Goal: Use online tool/utility: Utilize a website feature to perform a specific function

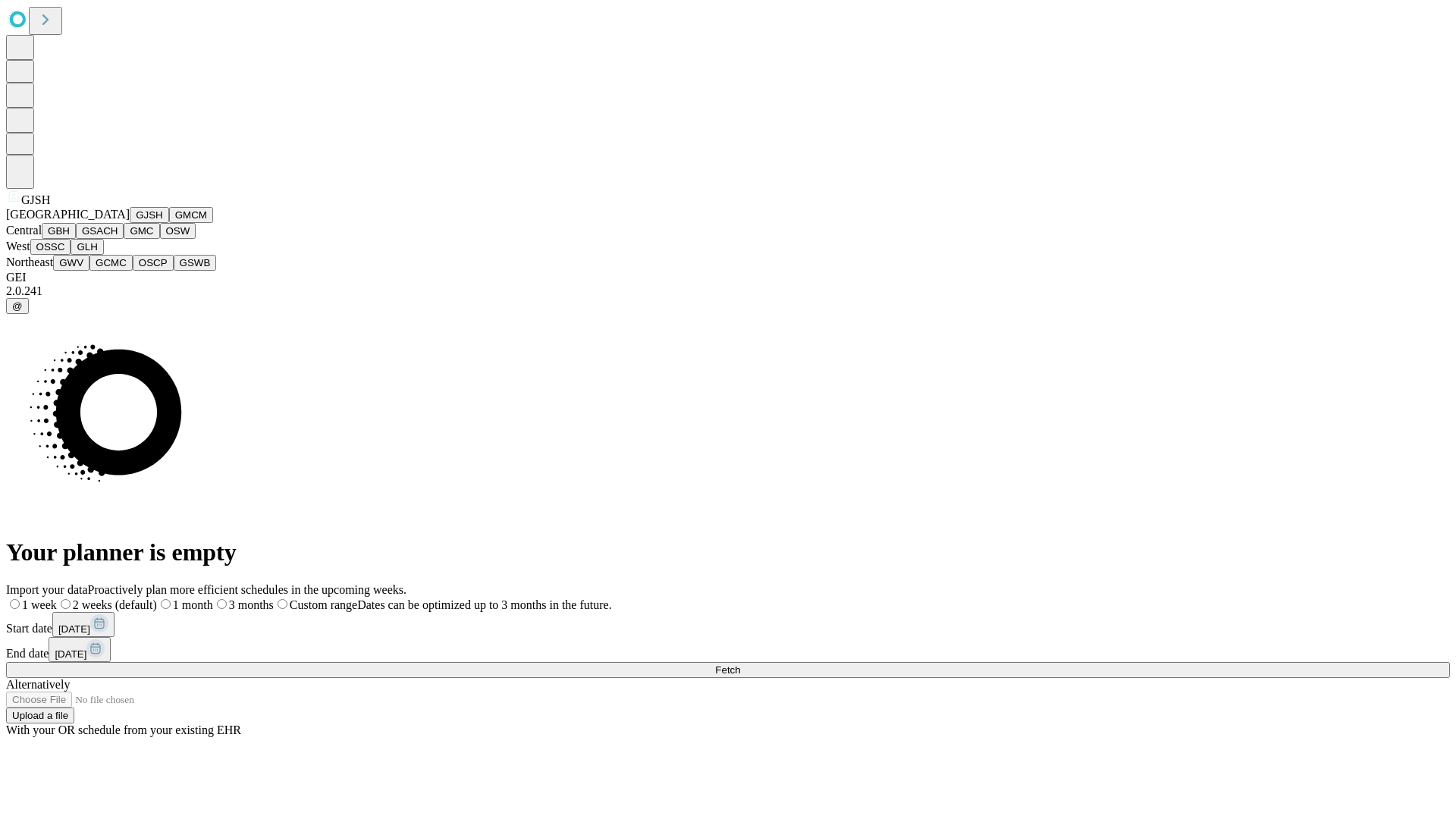
click at [130, 223] on button "GJSH" at bounding box center [149, 214] width 39 height 16
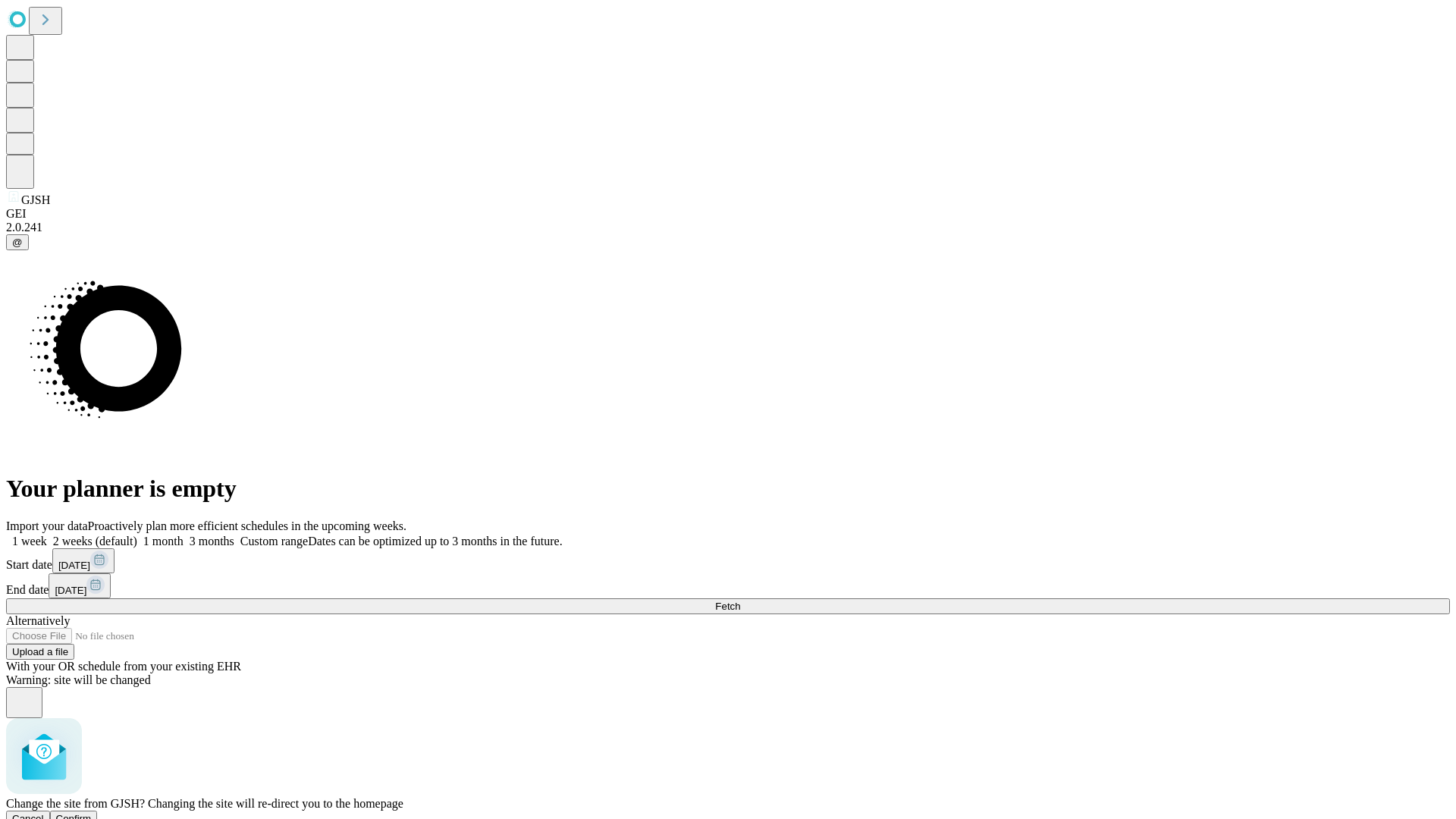
click at [92, 813] on span "Confirm" at bounding box center [74, 818] width 36 height 11
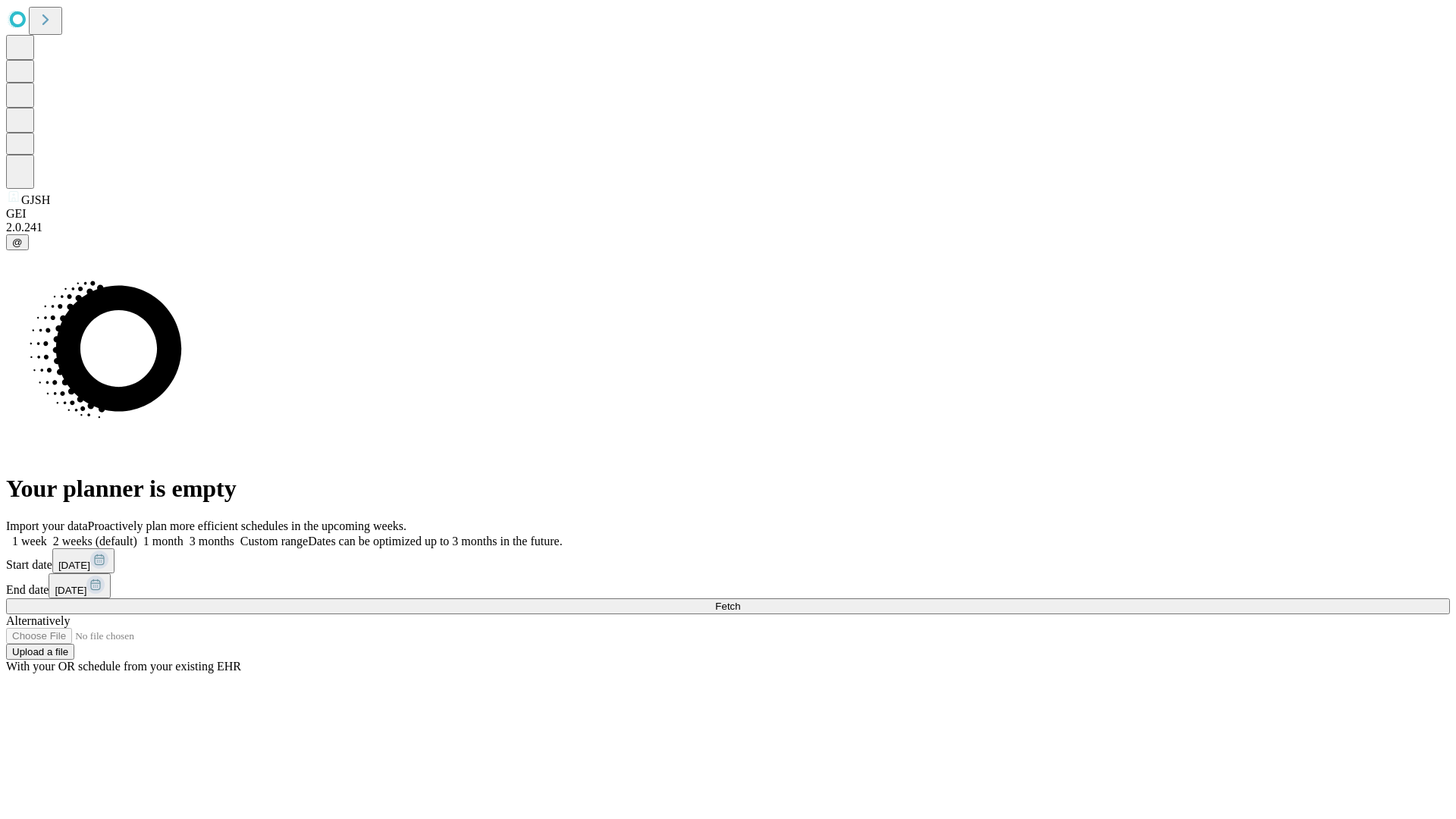
click at [183, 534] on label "1 month" at bounding box center [160, 540] width 47 height 13
click at [740, 600] on span "Fetch" at bounding box center [728, 605] width 25 height 11
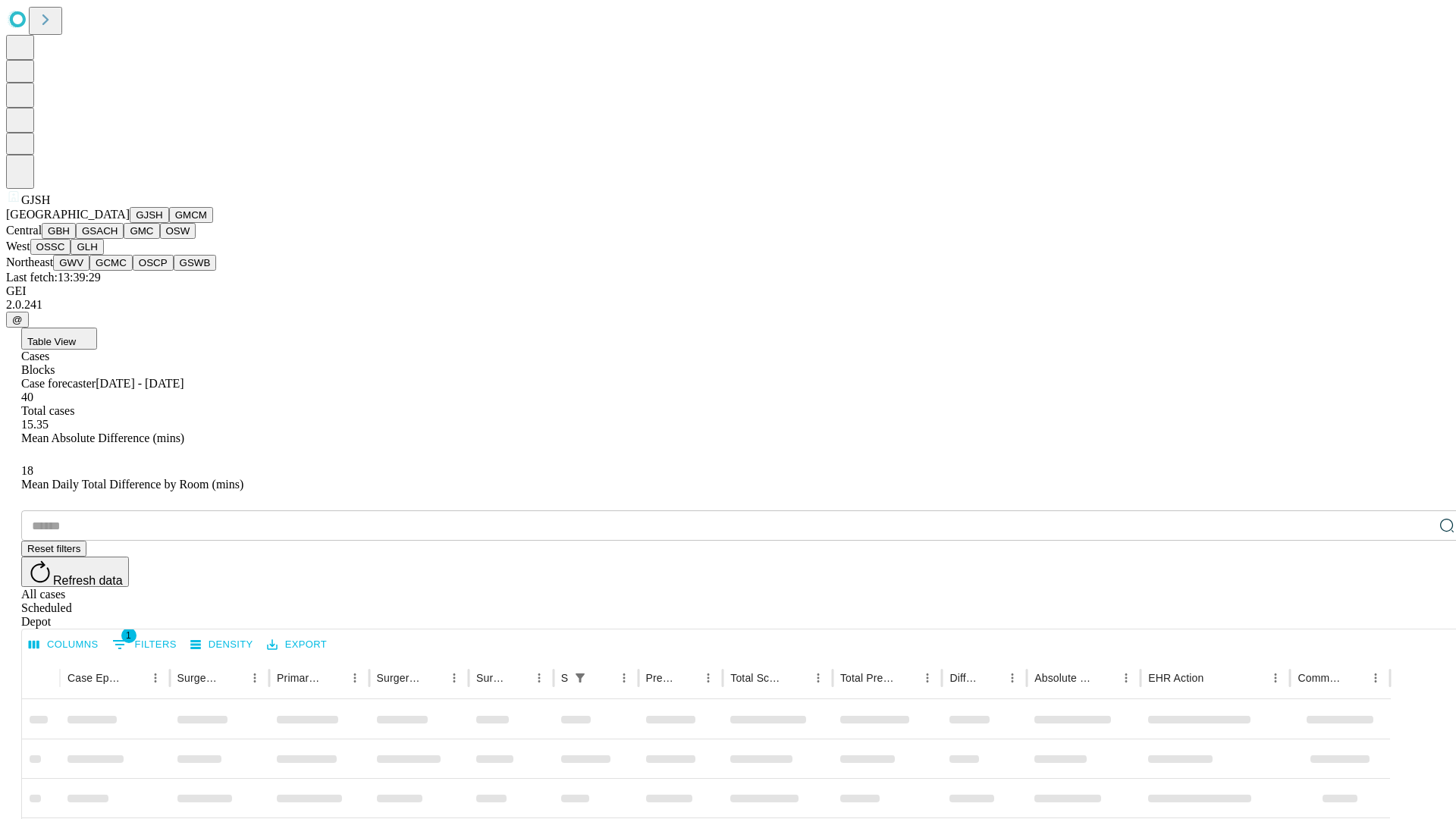
click at [169, 223] on button "GMCM" at bounding box center [191, 214] width 44 height 16
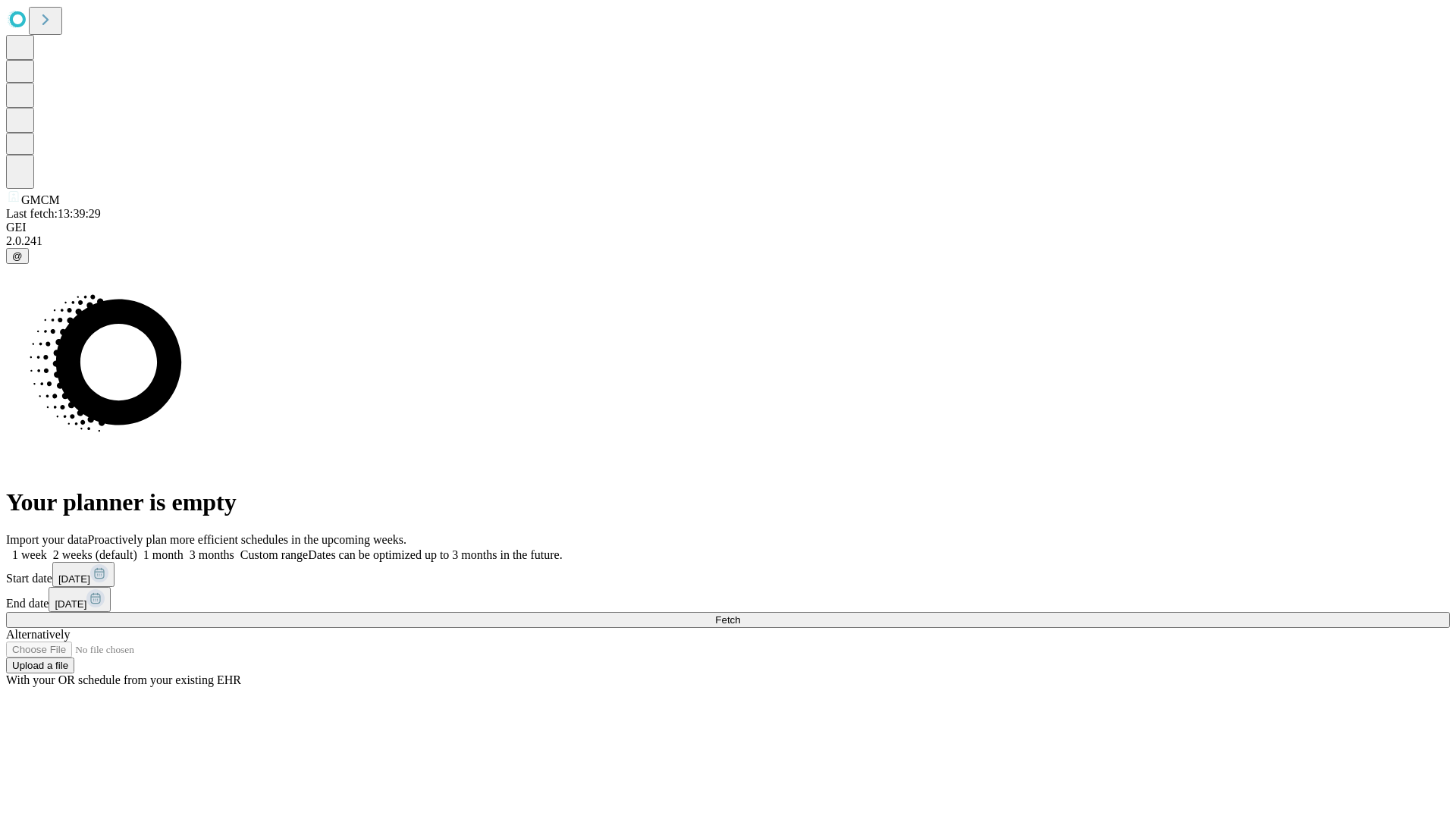
click at [740, 614] on span "Fetch" at bounding box center [728, 619] width 25 height 11
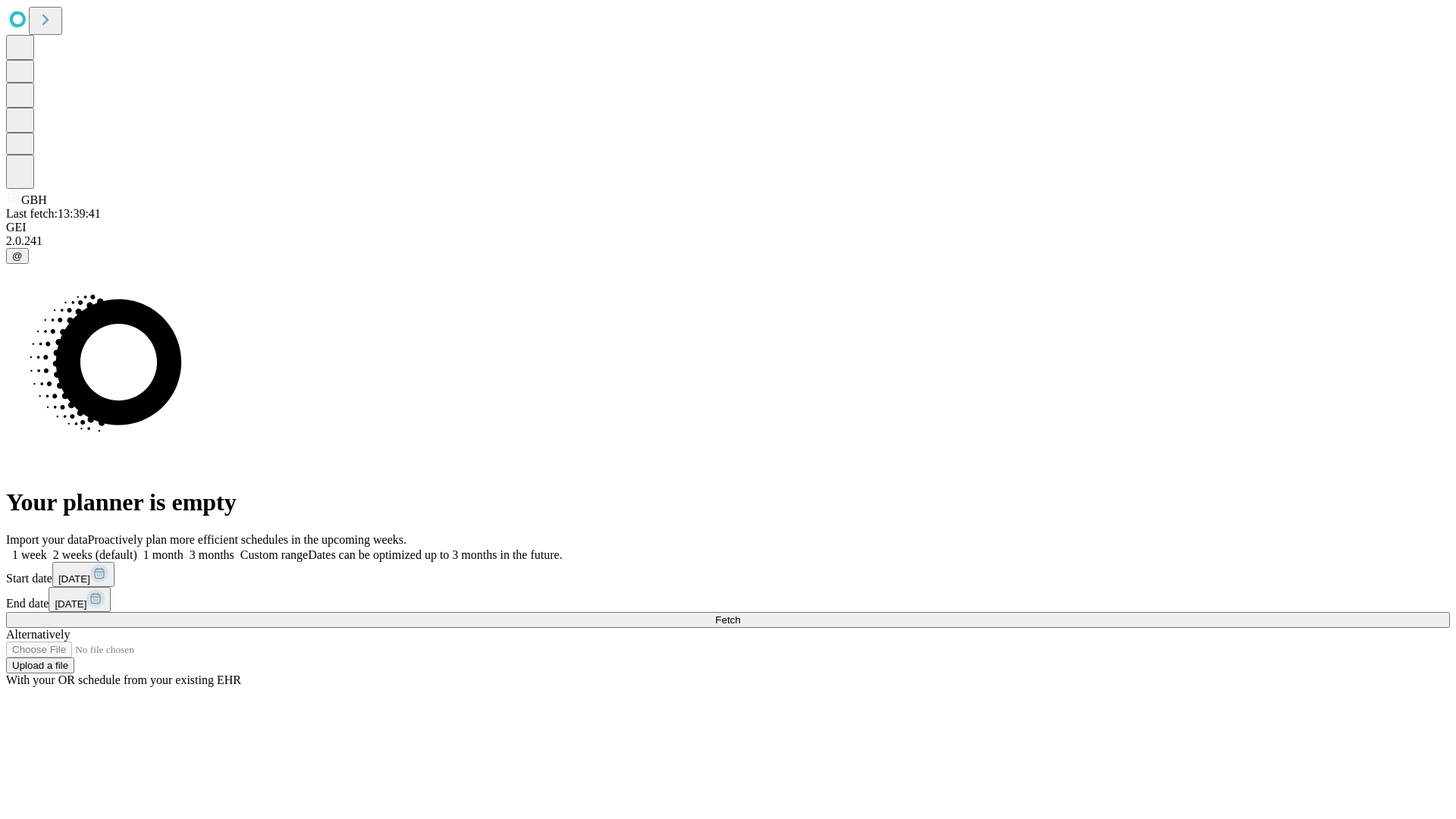
click at [183, 548] on label "1 month" at bounding box center [160, 554] width 47 height 13
click at [740, 614] on span "Fetch" at bounding box center [728, 619] width 25 height 11
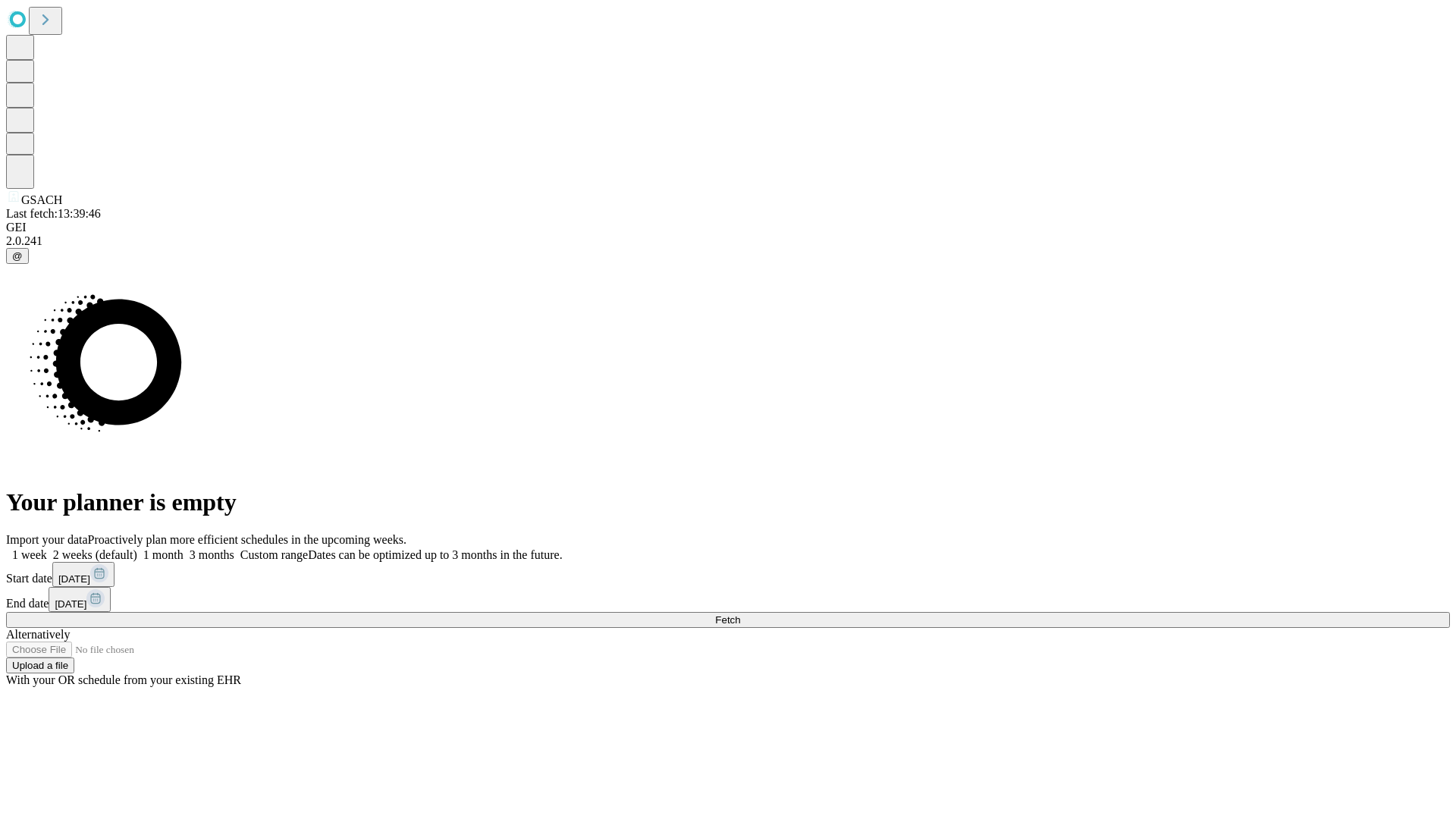
click at [740, 614] on span "Fetch" at bounding box center [728, 619] width 25 height 11
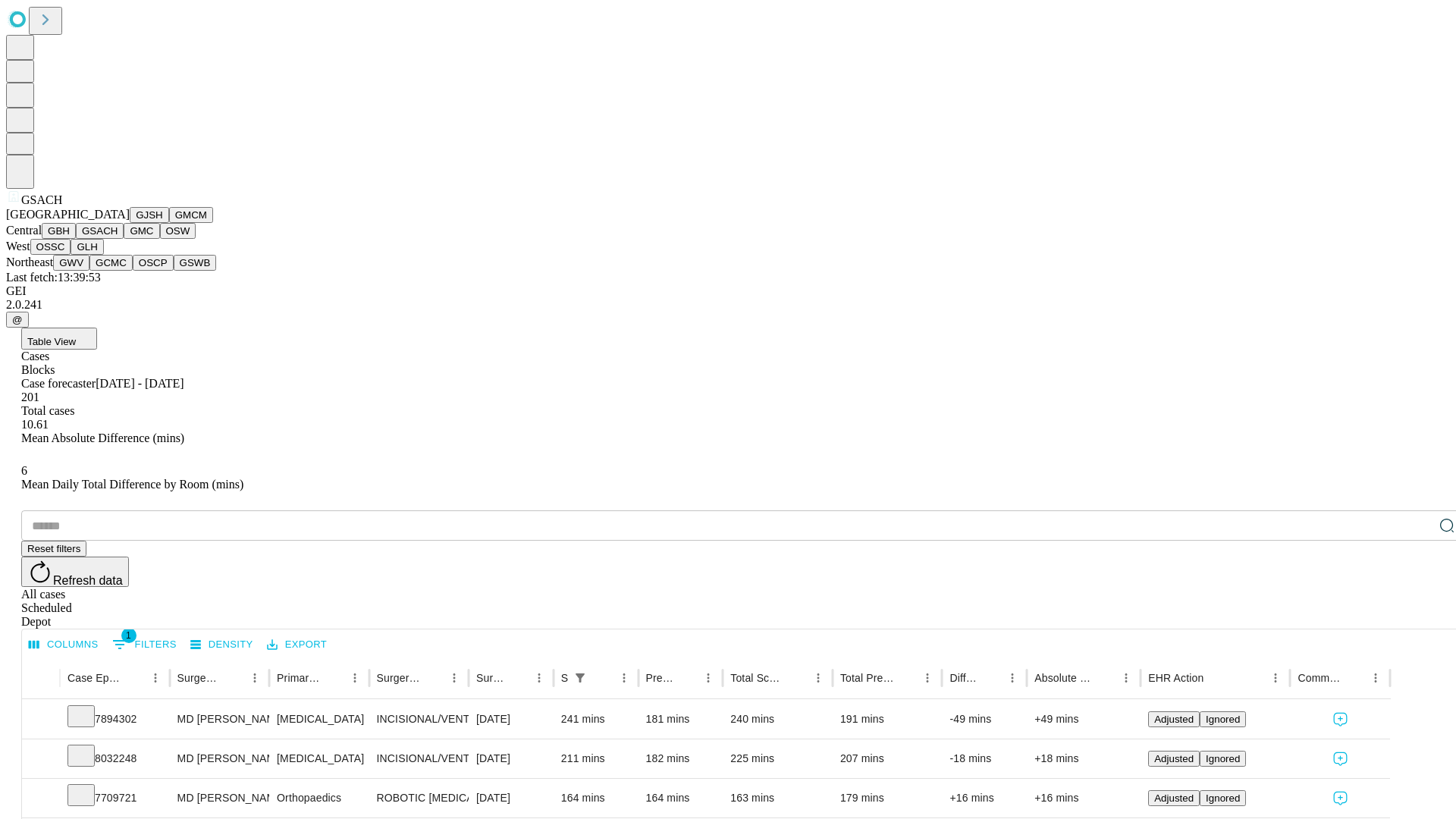
click at [124, 239] on button "GMC" at bounding box center [142, 231] width 36 height 16
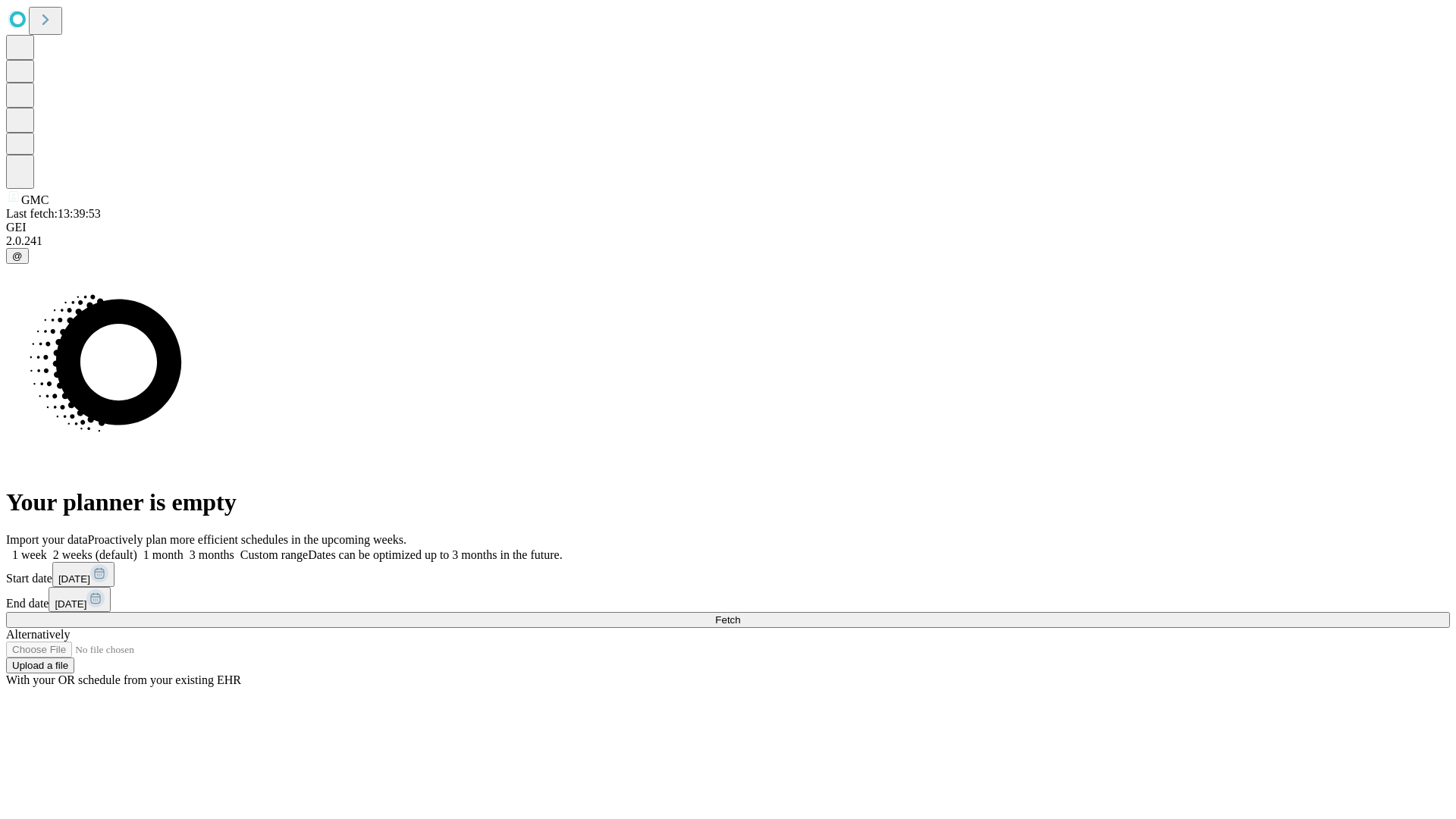
click at [183, 548] on label "1 month" at bounding box center [160, 554] width 47 height 13
click at [740, 614] on span "Fetch" at bounding box center [728, 619] width 25 height 11
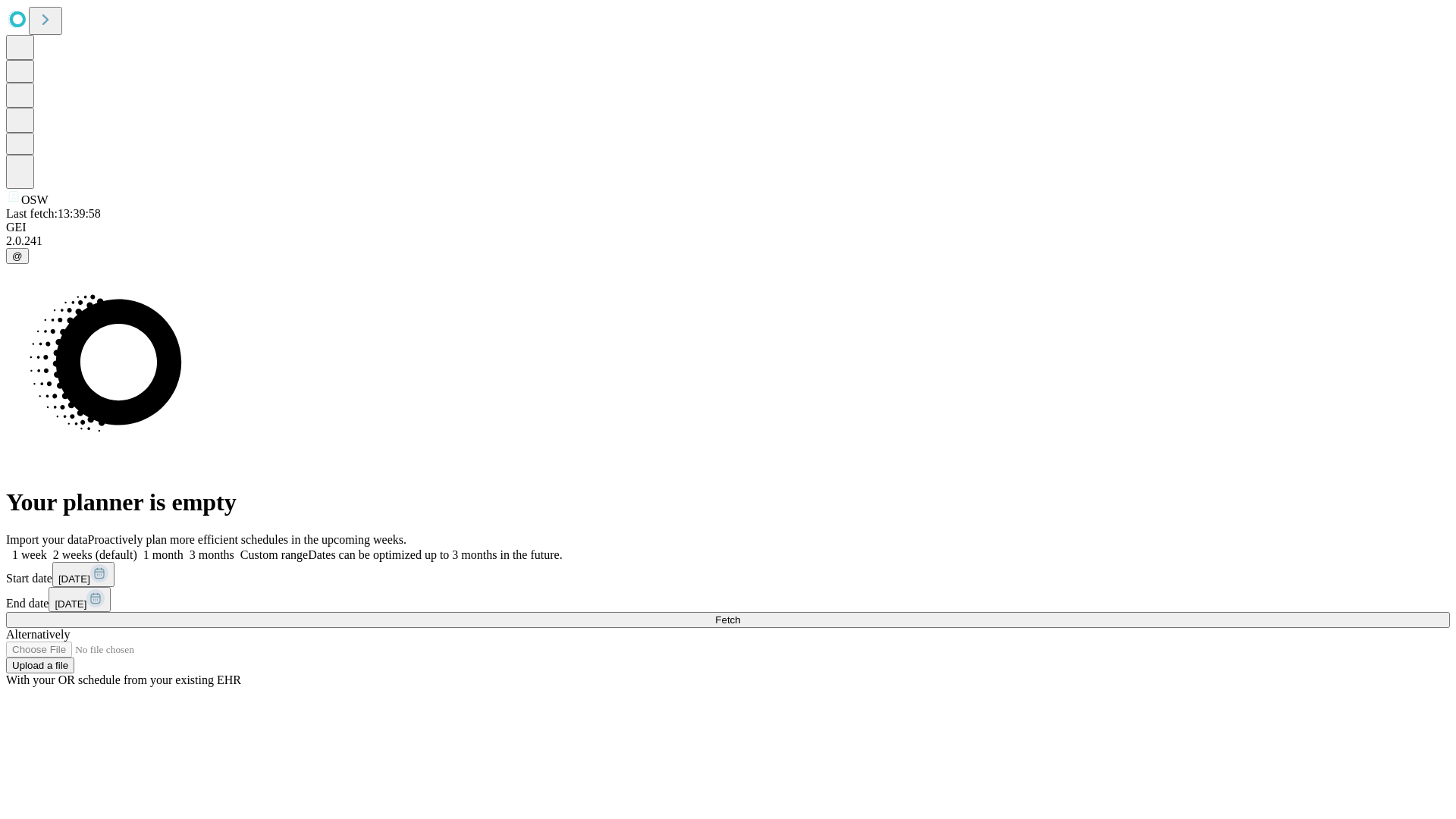
click at [740, 614] on span "Fetch" at bounding box center [728, 619] width 25 height 11
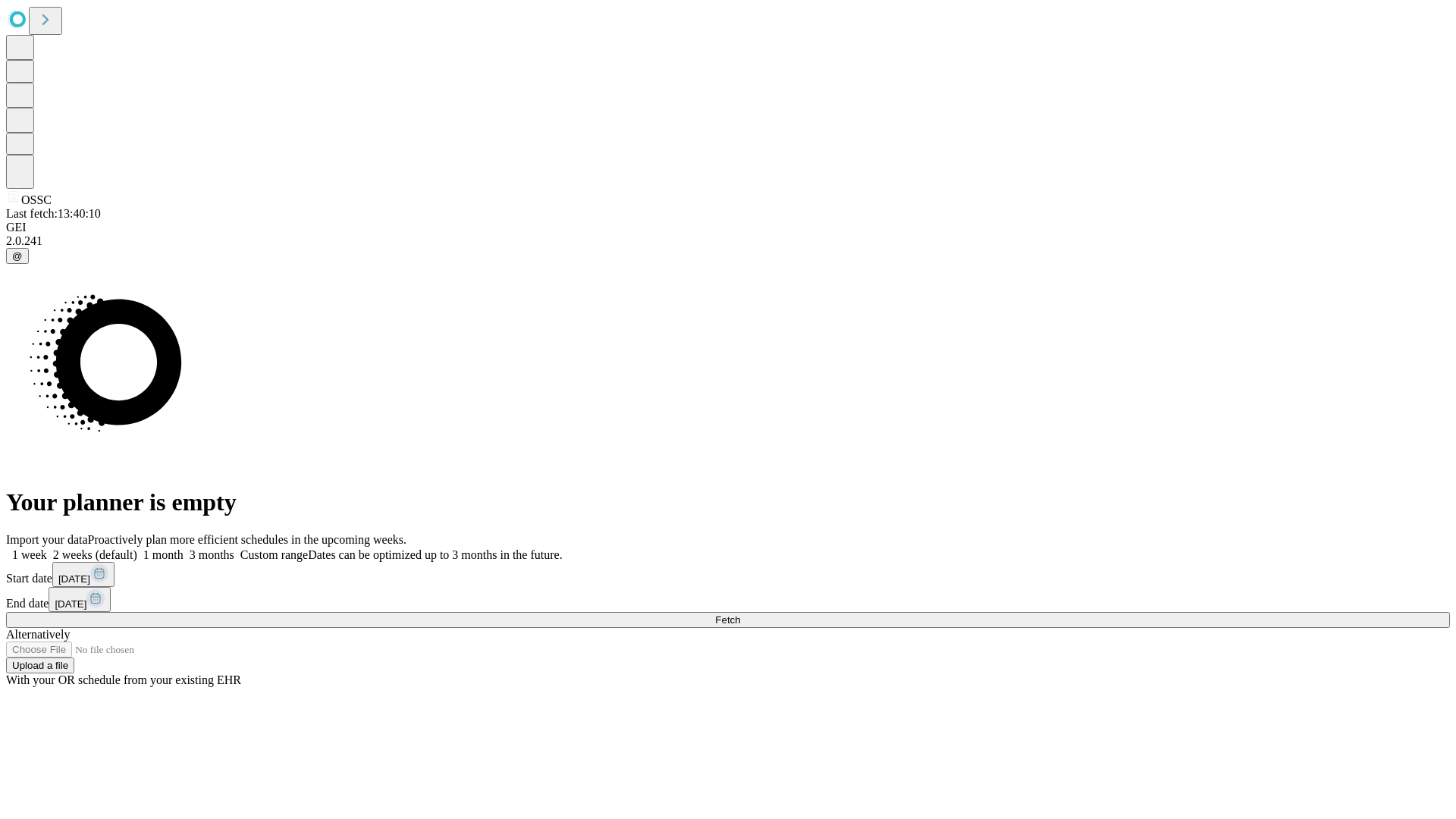
click at [183, 548] on label "1 month" at bounding box center [160, 554] width 47 height 13
click at [740, 614] on span "Fetch" at bounding box center [728, 619] width 25 height 11
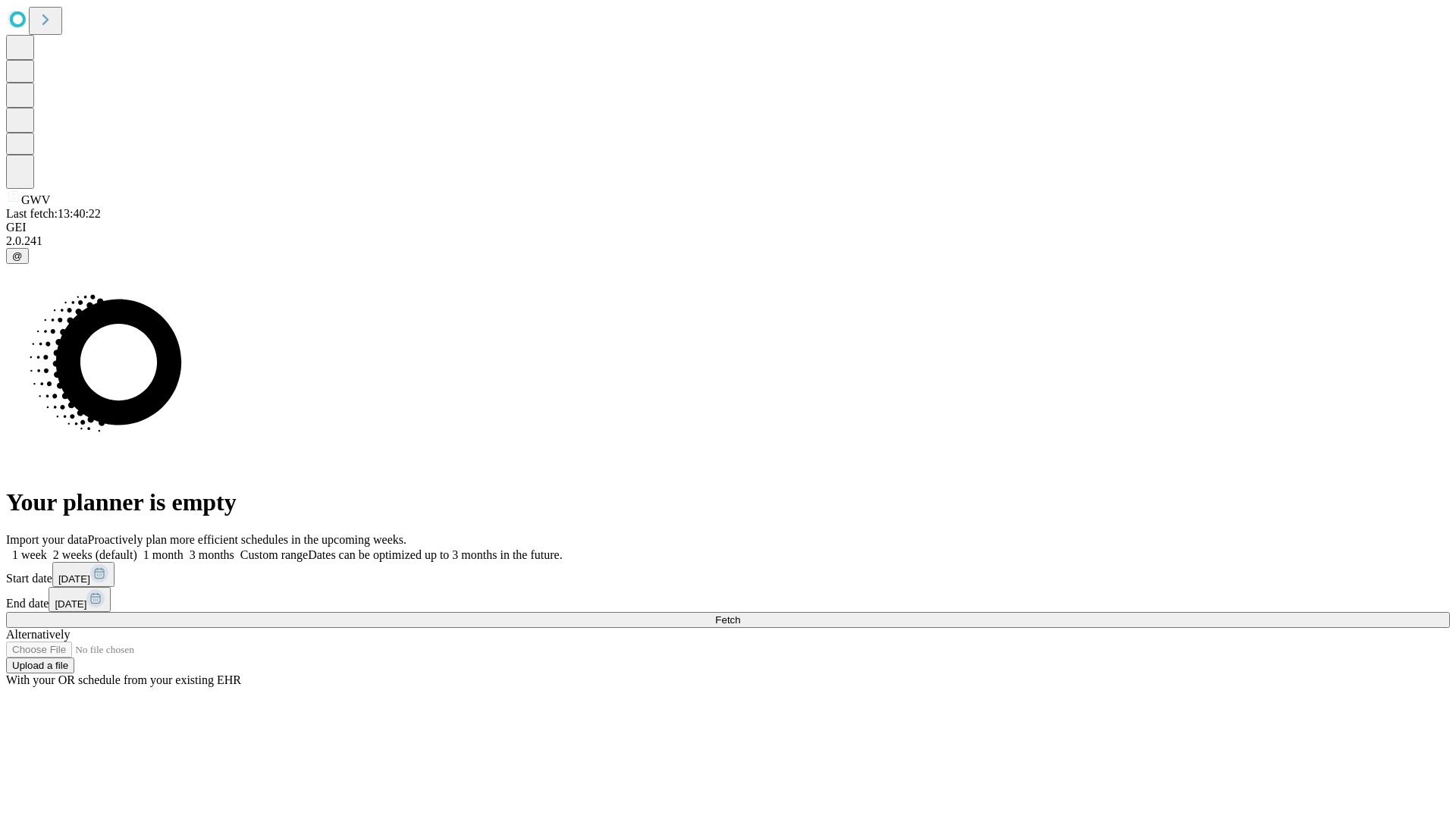
click at [183, 548] on label "1 month" at bounding box center [160, 554] width 47 height 13
click at [740, 614] on span "Fetch" at bounding box center [728, 619] width 25 height 11
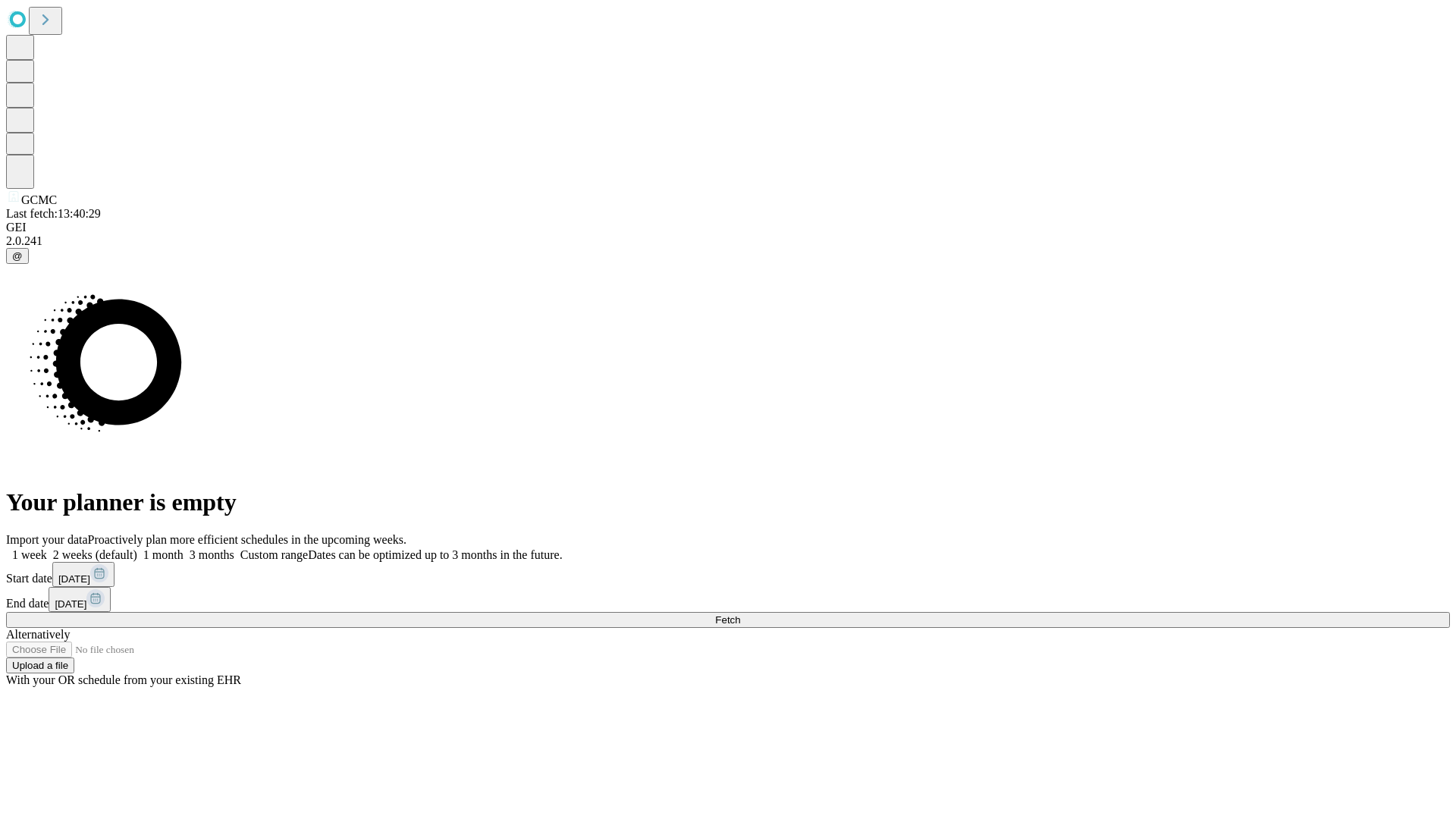
click at [183, 548] on label "1 month" at bounding box center [160, 554] width 47 height 13
click at [740, 614] on span "Fetch" at bounding box center [728, 619] width 25 height 11
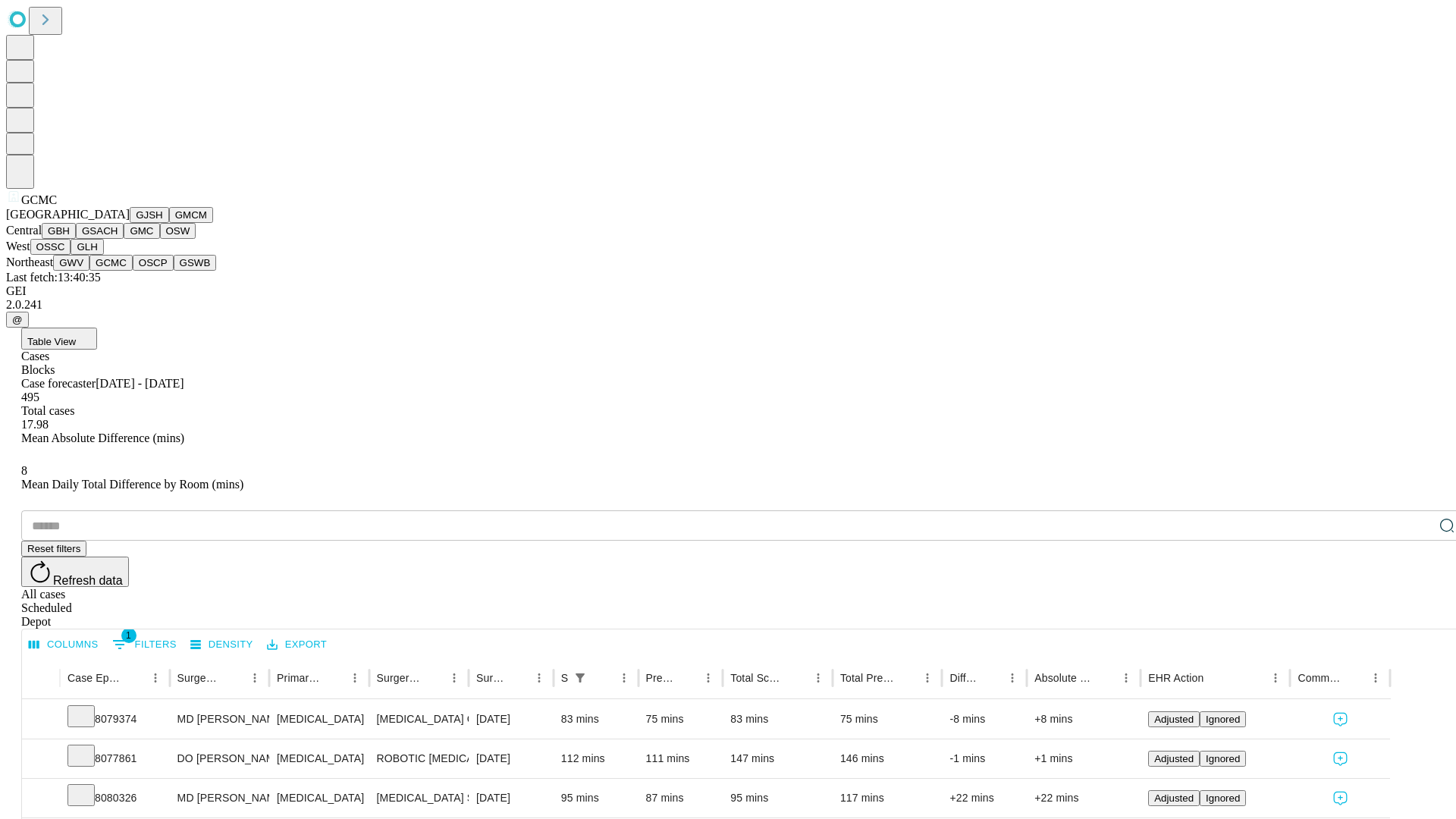
click at [132, 270] on button "OSCP" at bounding box center [153, 262] width 41 height 16
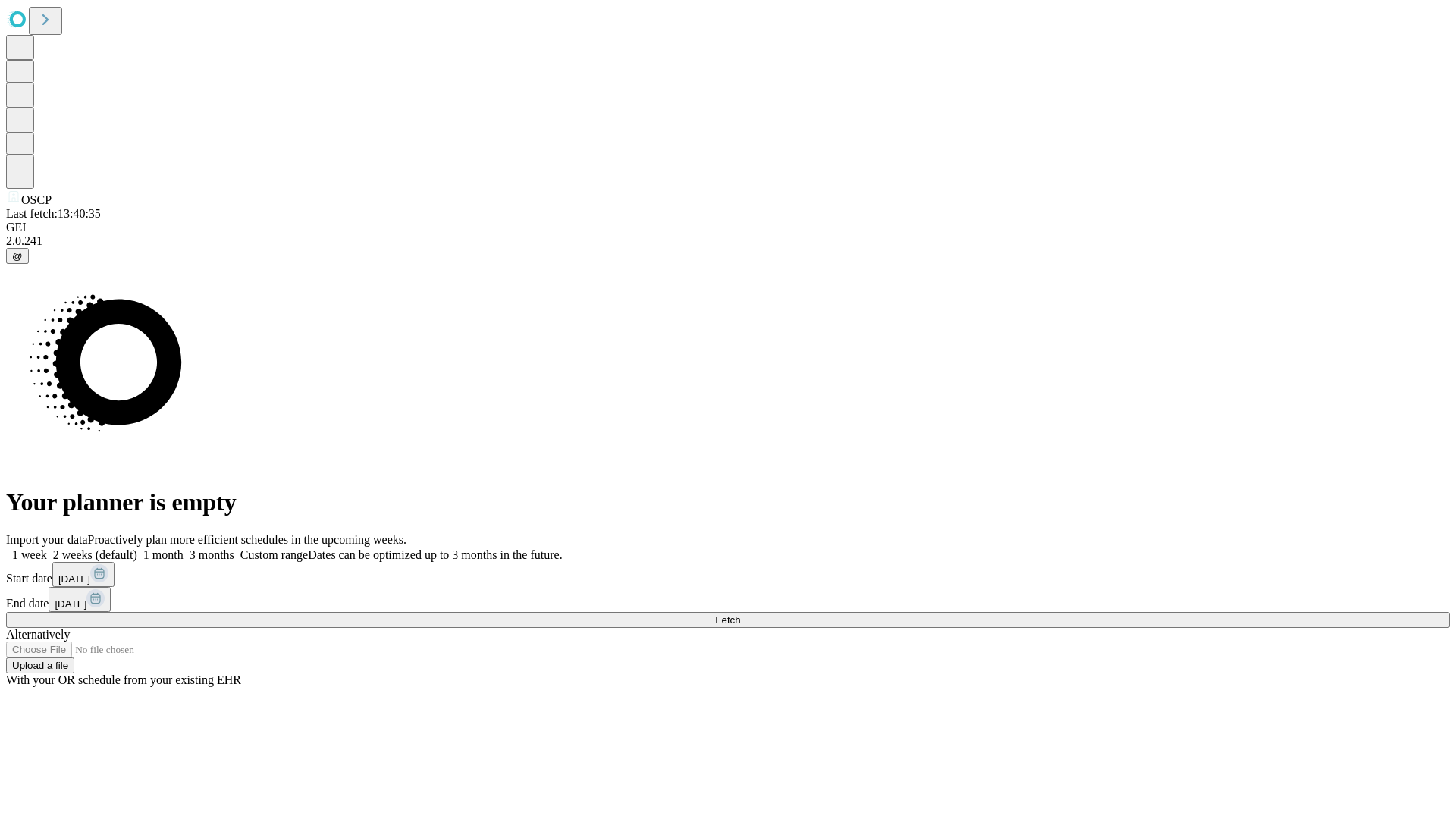
click at [183, 548] on label "1 month" at bounding box center [160, 554] width 47 height 13
click at [740, 614] on span "Fetch" at bounding box center [728, 619] width 25 height 11
